Goal: Information Seeking & Learning: Learn about a topic

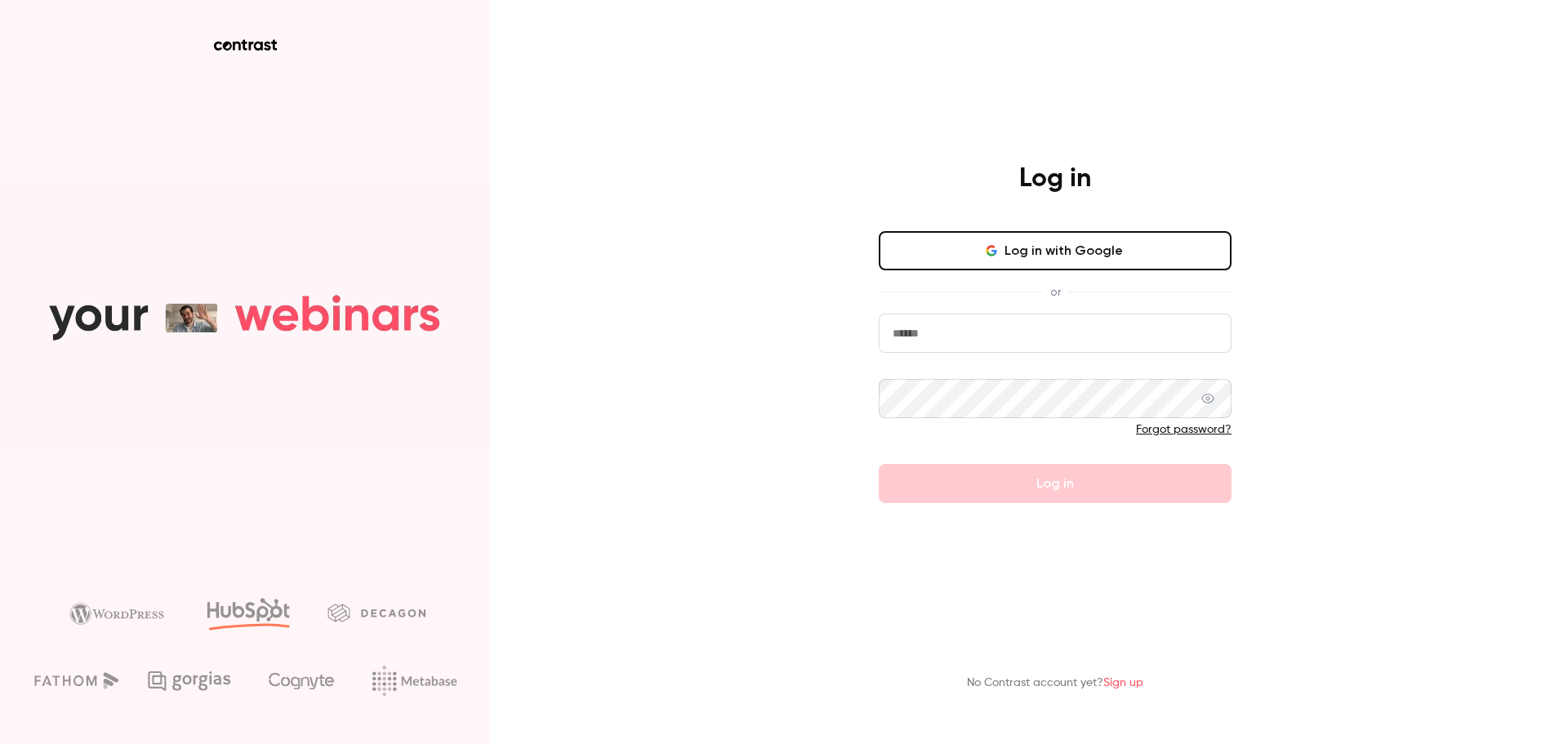
click at [1112, 262] on button "Log in with Google" at bounding box center [1056, 251] width 353 height 39
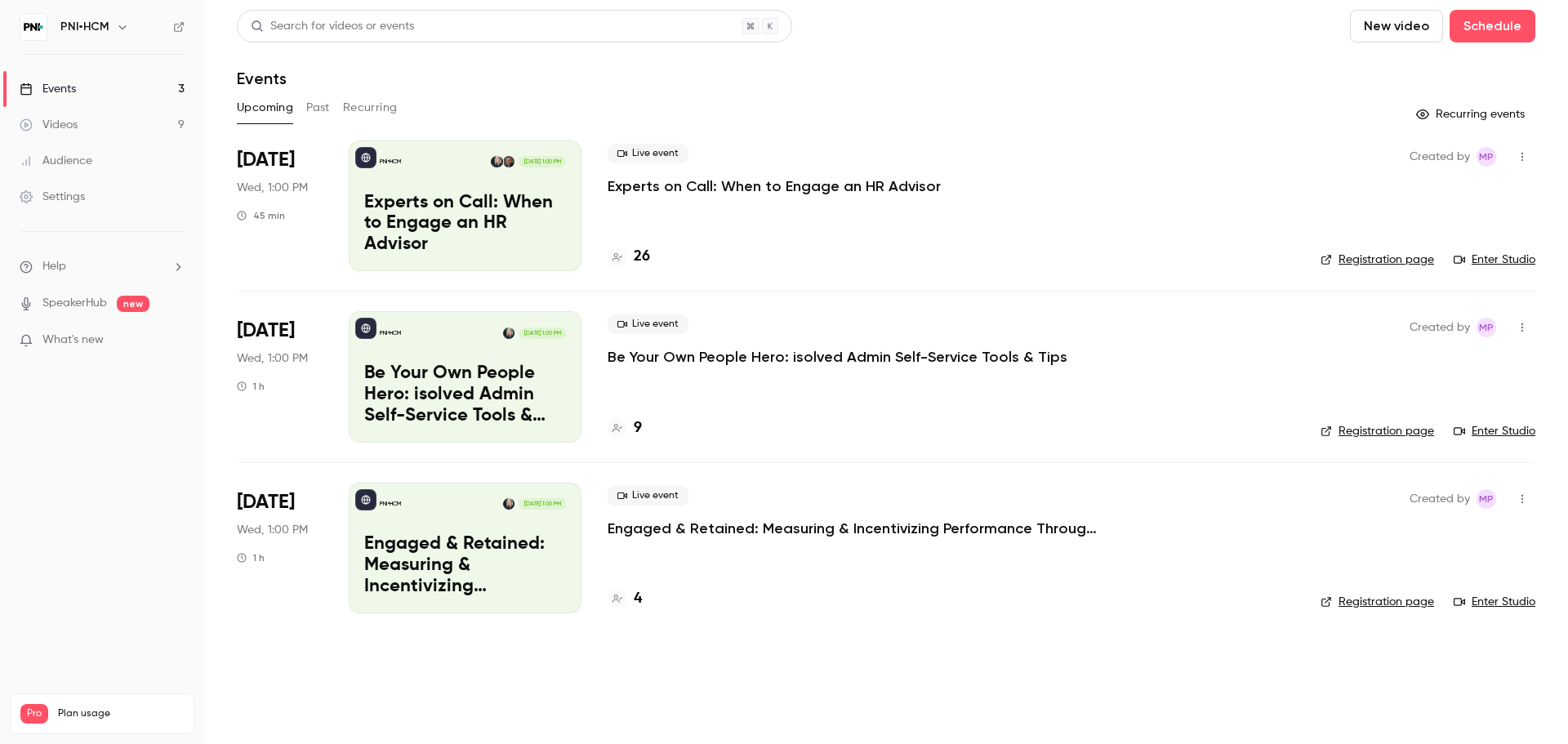
click at [323, 98] on button "Past" at bounding box center [318, 108] width 24 height 26
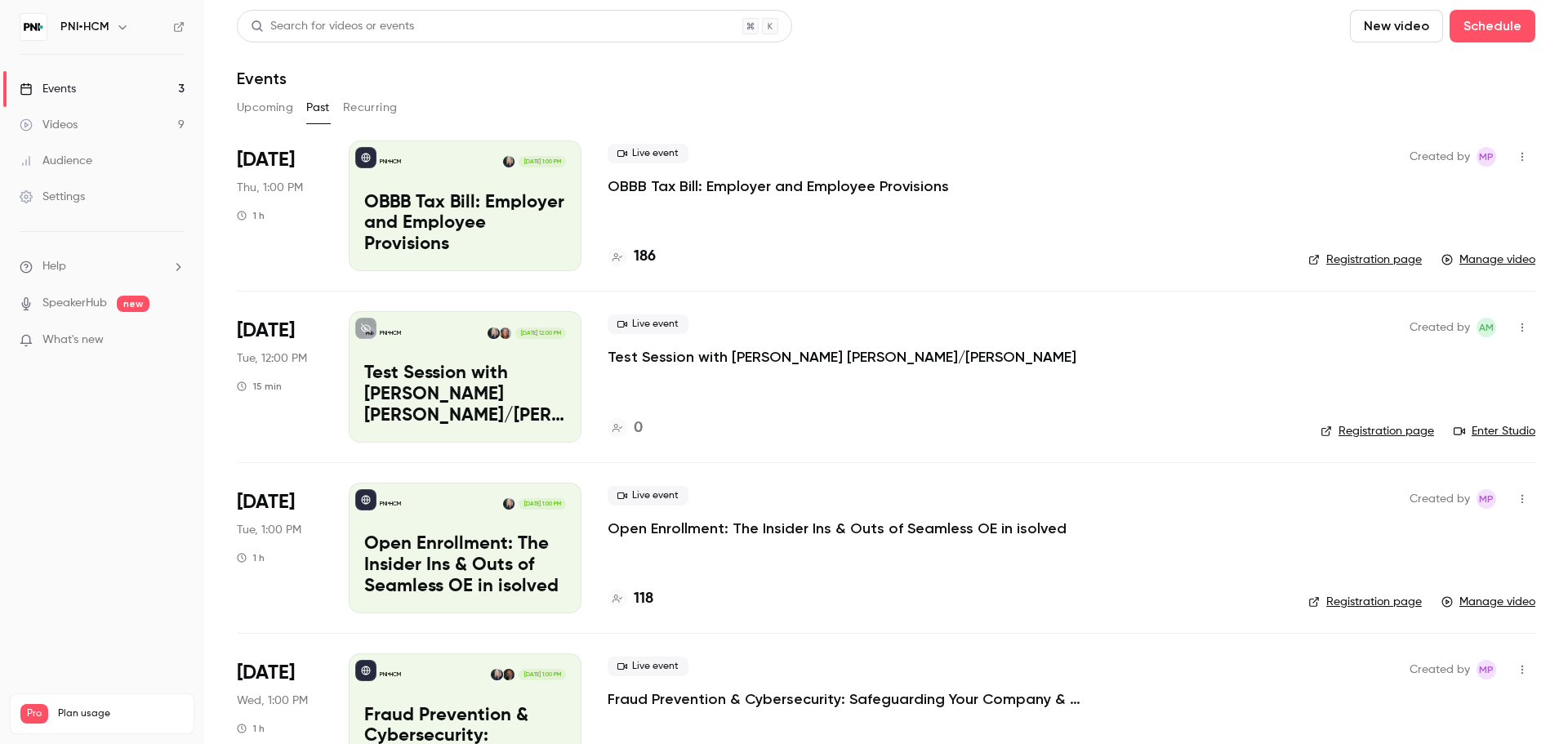
click at [508, 228] on p "OBBB Tax Bill: Employer and Employee Provisions" at bounding box center [464, 225] width 201 height 63
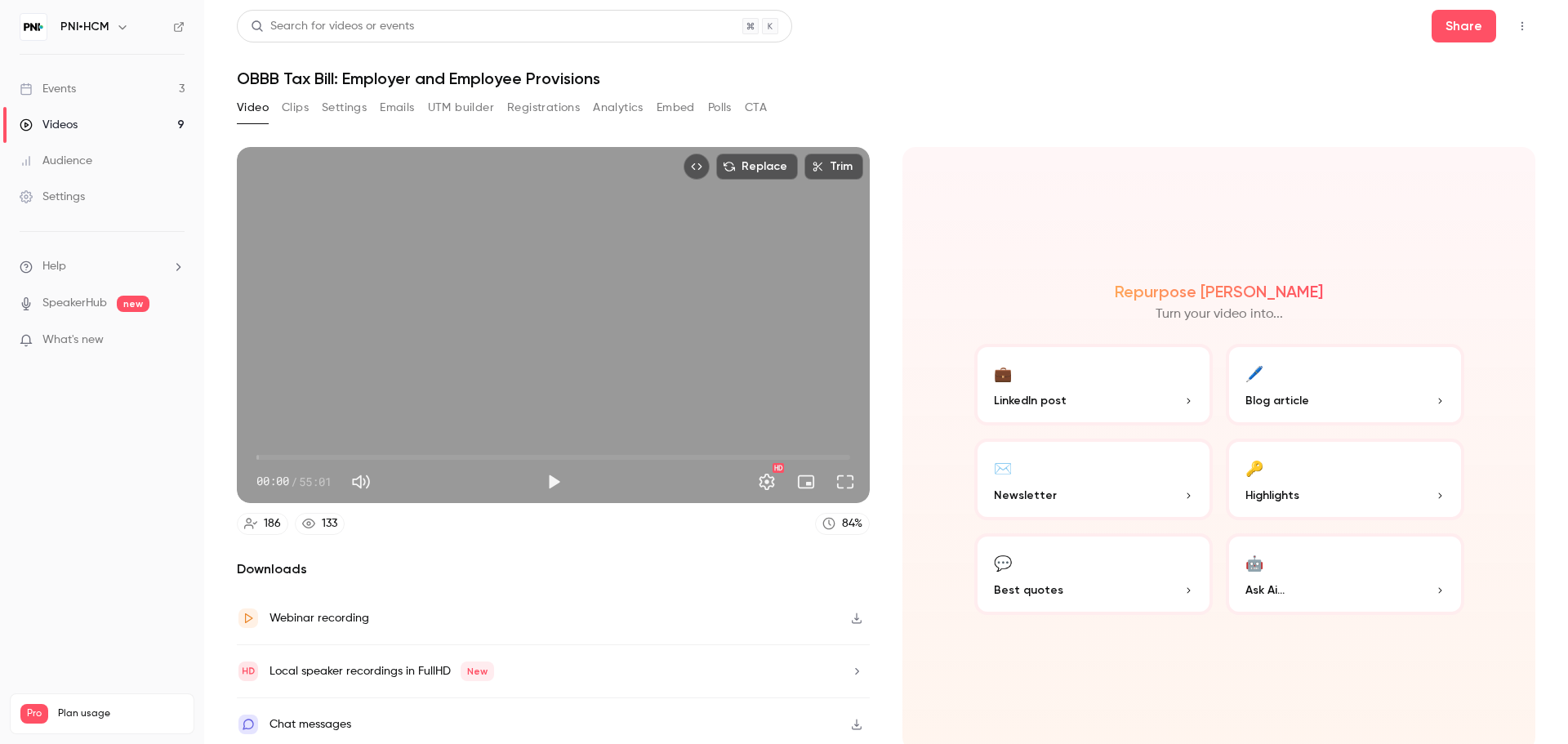
click at [707, 105] on div "Video Clips Settings Emails UTM builder Registrations Analytics Embed Polls CTA" at bounding box center [501, 108] width 530 height 26
click at [718, 107] on button "Polls" at bounding box center [720, 108] width 24 height 26
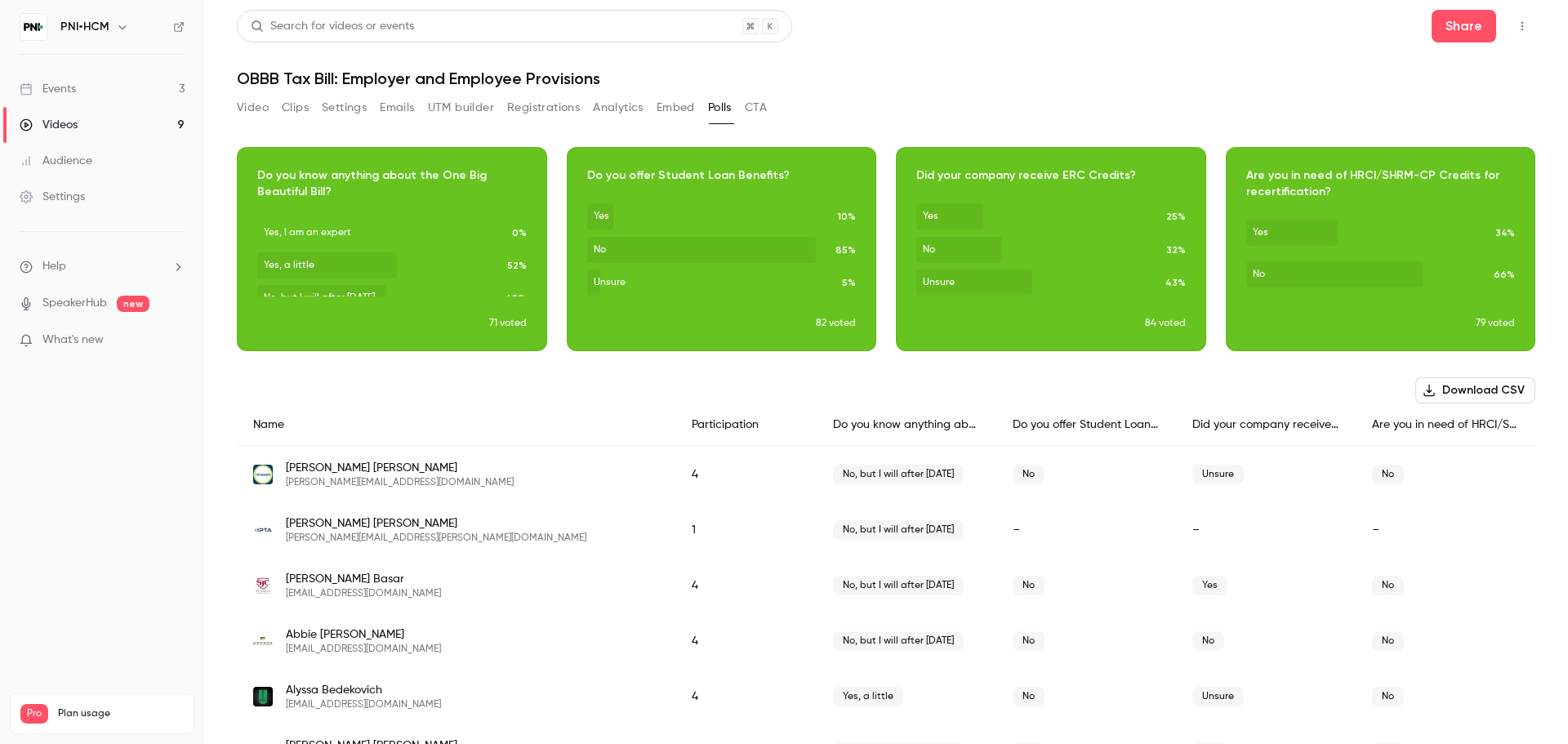
click at [545, 112] on button "Registrations" at bounding box center [543, 108] width 72 height 26
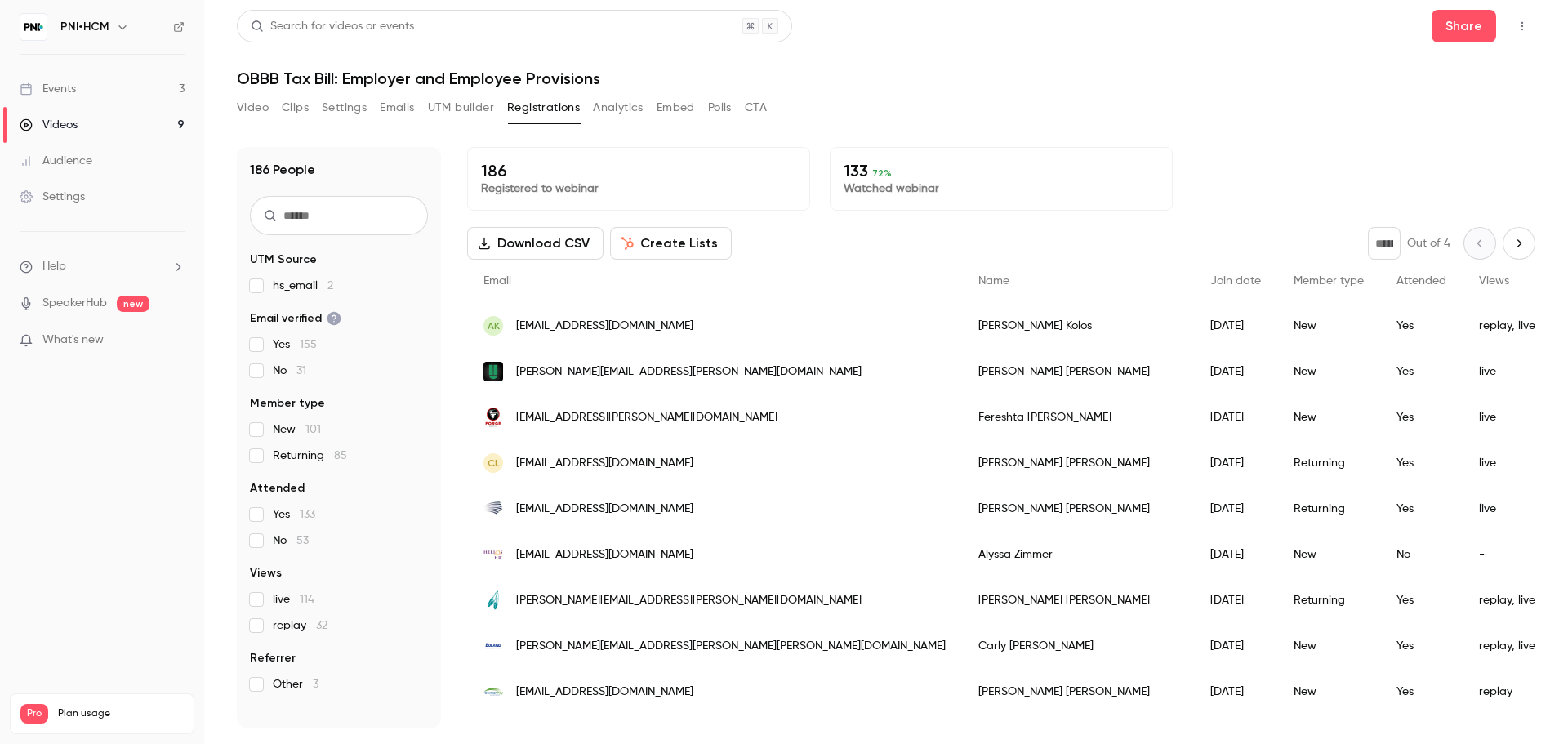
click at [340, 222] on input "text" at bounding box center [339, 215] width 178 height 39
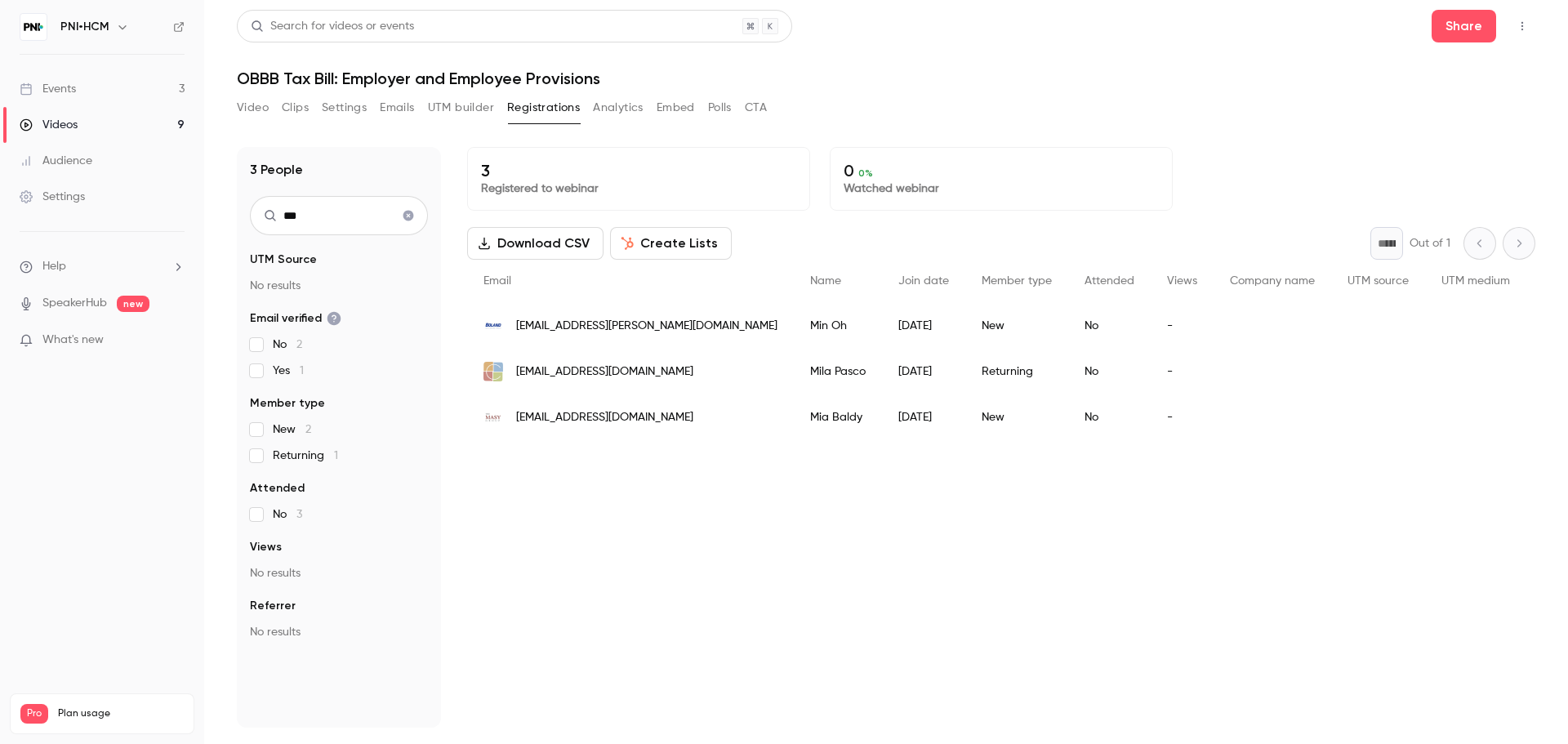
type input "***"
click at [639, 413] on span "[EMAIL_ADDRESS][DOMAIN_NAME]" at bounding box center [604, 418] width 177 height 17
